Goal: Obtain resource: Download file/media

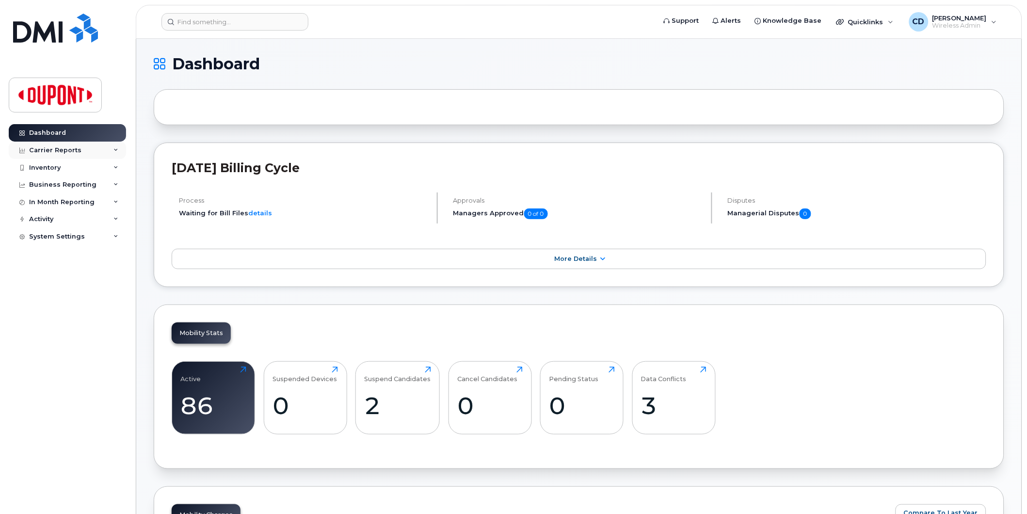
click at [64, 148] on div "Carrier Reports" at bounding box center [55, 150] width 52 height 8
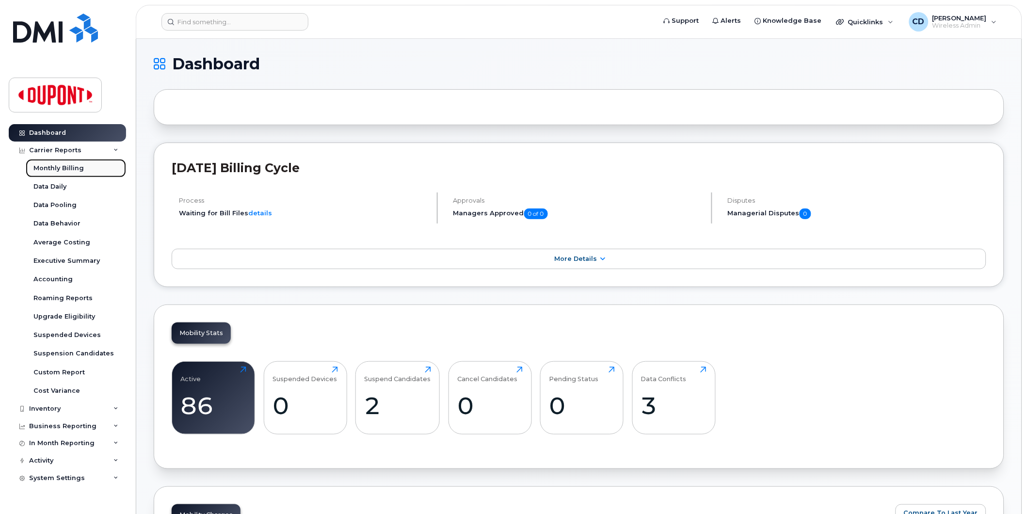
click at [63, 166] on div "Monthly Billing" at bounding box center [58, 168] width 50 height 9
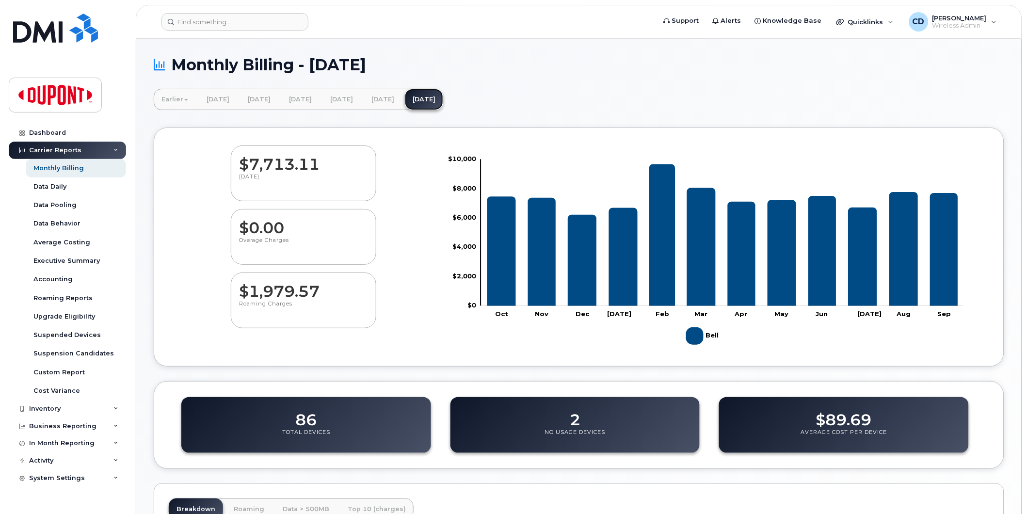
click at [443, 98] on link "[DATE]" at bounding box center [424, 99] width 38 height 21
click at [70, 259] on div "Executive Summary" at bounding box center [66, 260] width 66 height 9
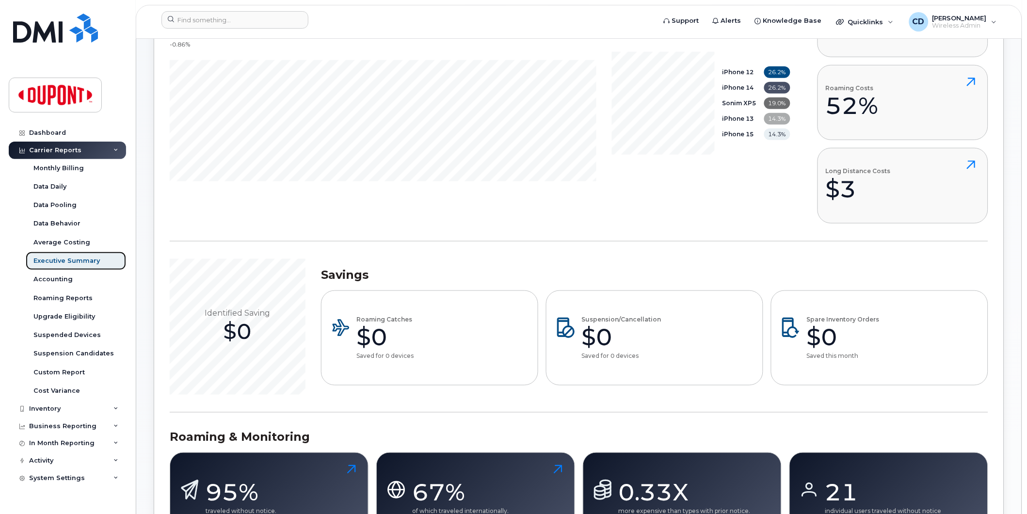
scroll to position [215, 0]
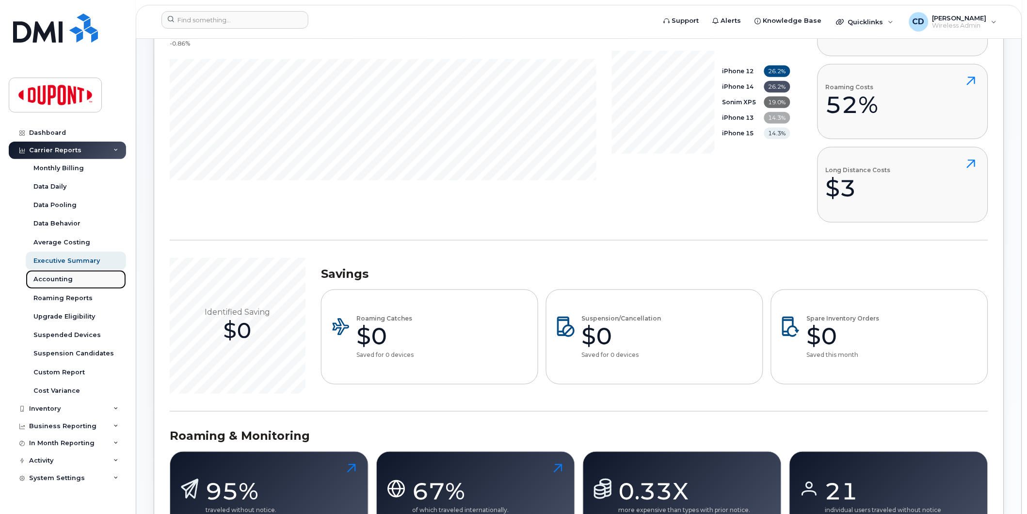
click at [55, 275] on div "Accounting" at bounding box center [52, 279] width 39 height 9
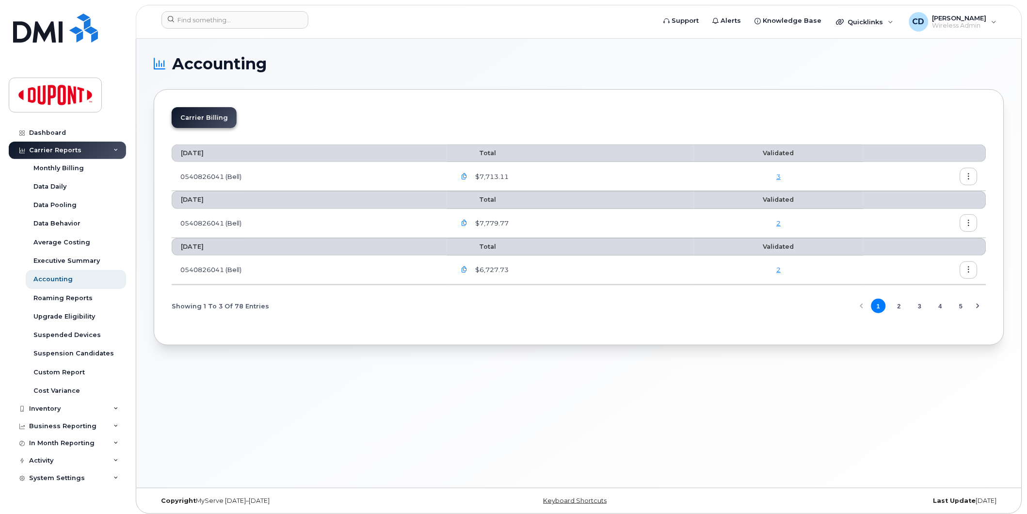
click at [964, 171] on button "button" at bounding box center [968, 176] width 17 height 17
click at [924, 214] on span "Download" at bounding box center [925, 216] width 38 height 9
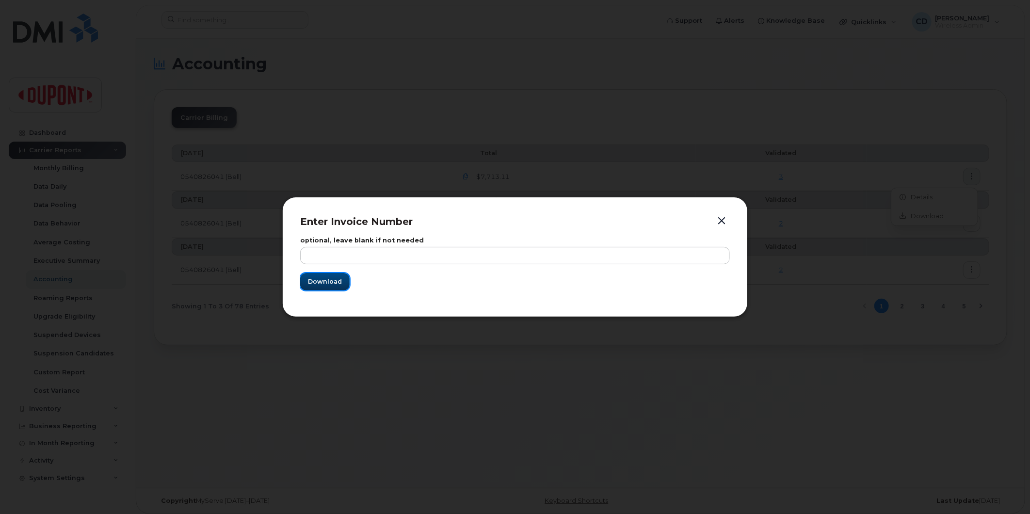
click at [318, 277] on span "Download" at bounding box center [325, 281] width 34 height 9
